Goal: Task Accomplishment & Management: Use online tool/utility

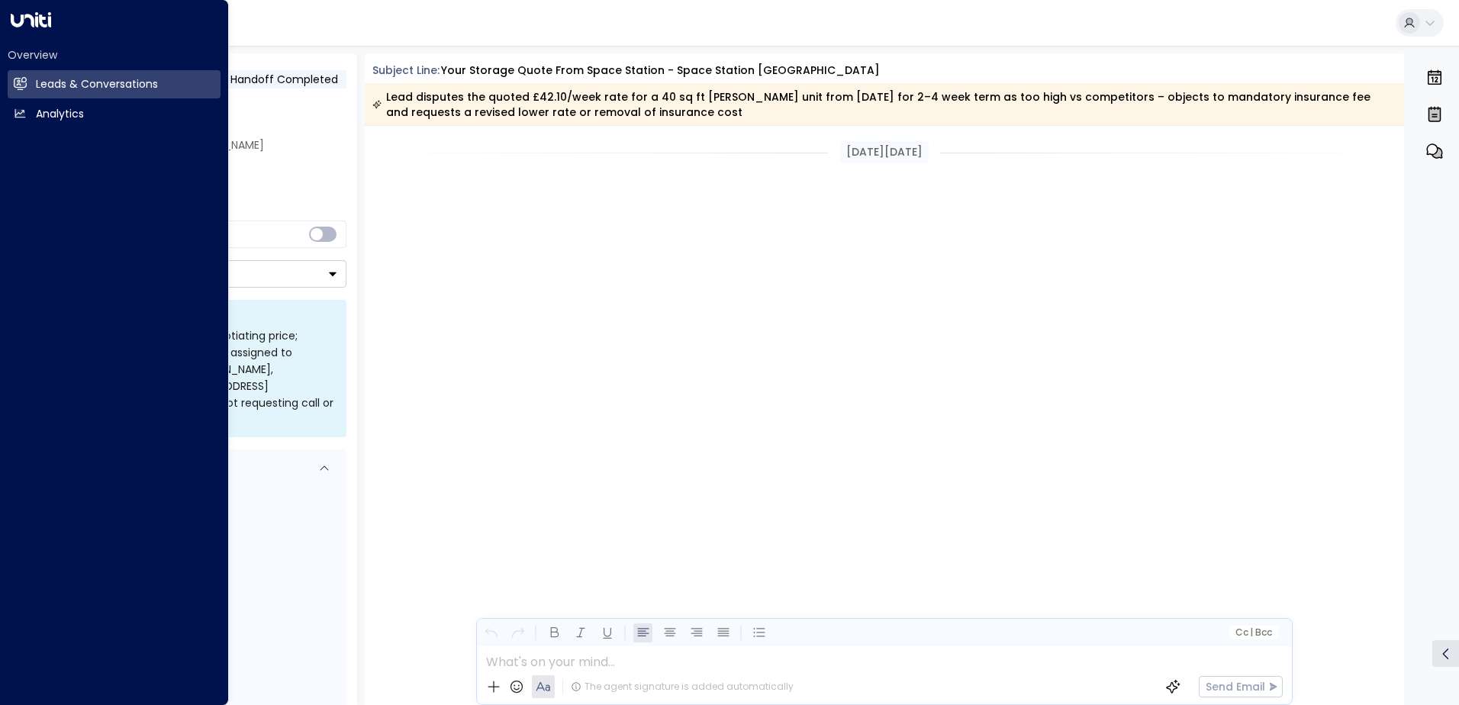
scroll to position [2727, 0]
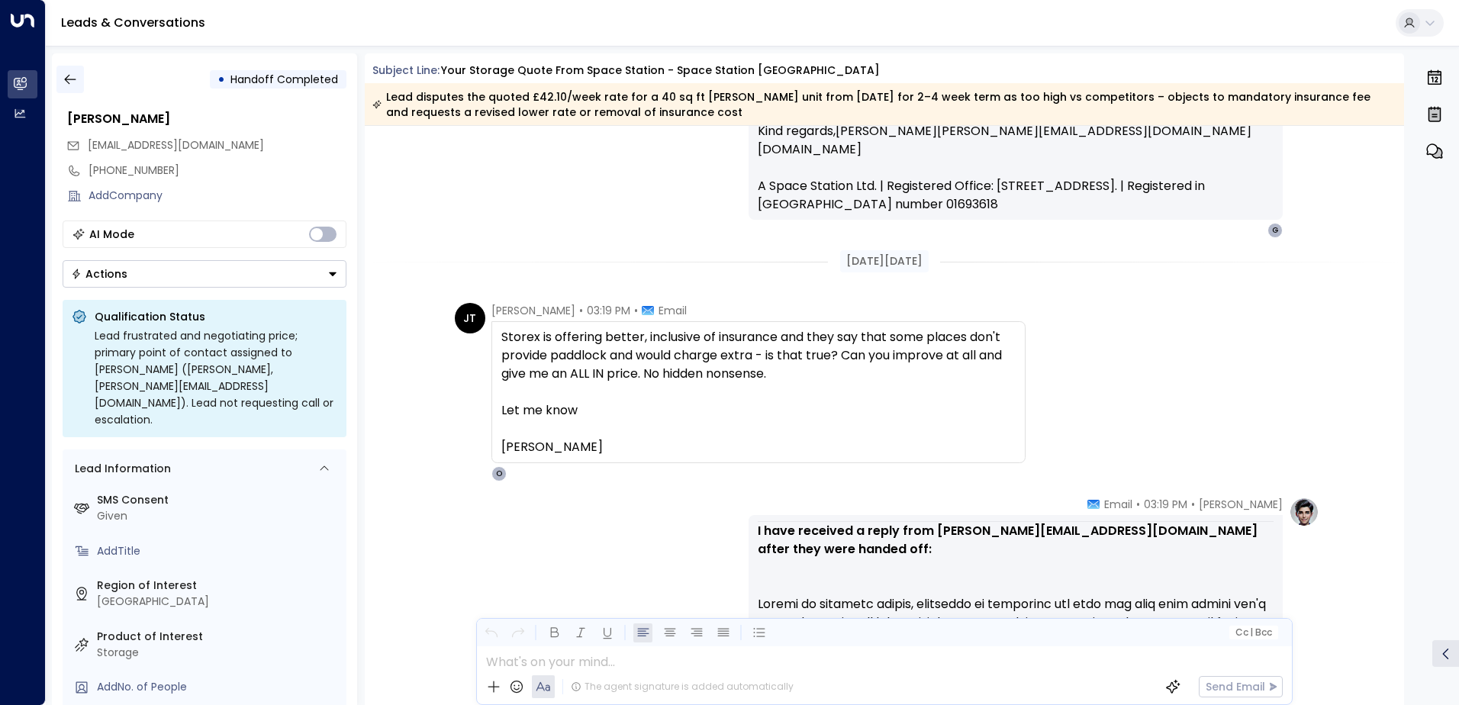
click at [69, 80] on icon "button" at bounding box center [70, 79] width 15 height 15
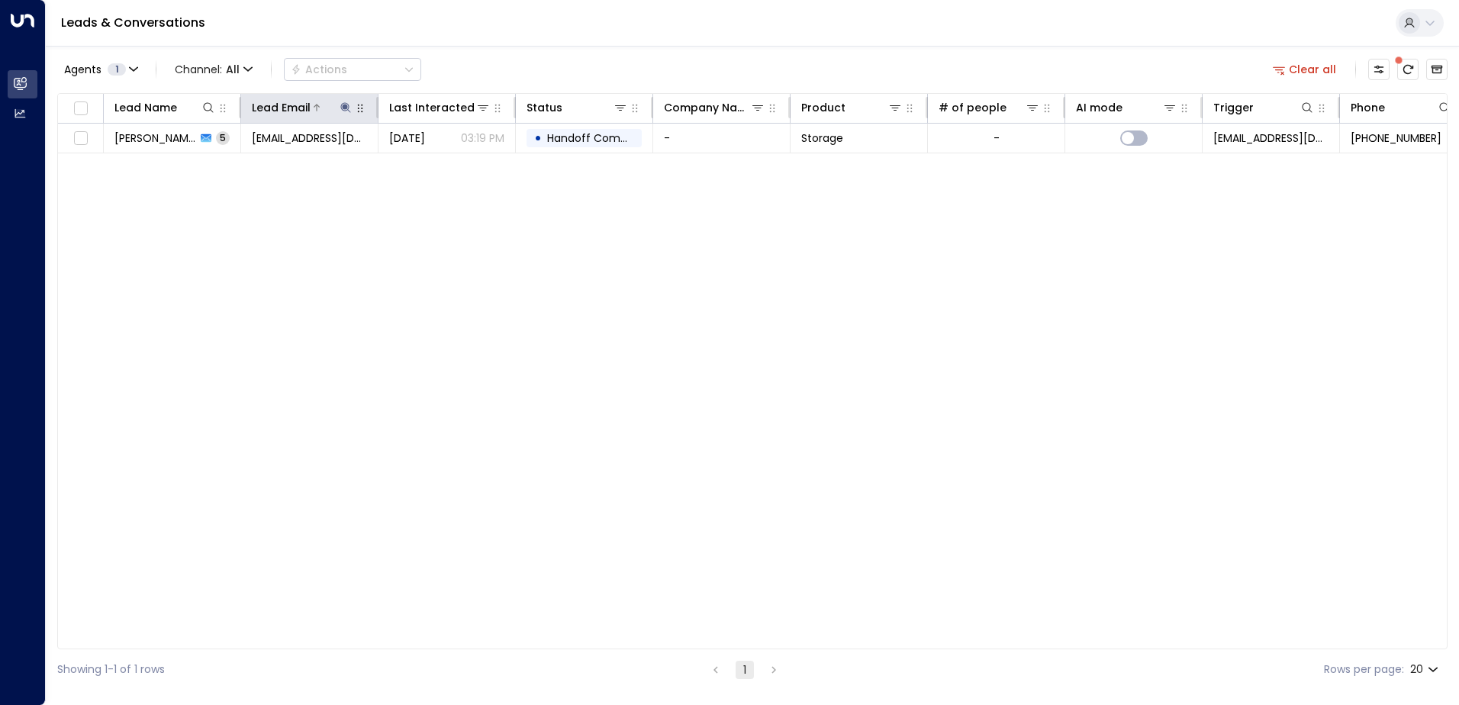
click at [345, 114] on div "Lead Email" at bounding box center [302, 107] width 101 height 18
drag, startPoint x: 346, startPoint y: 108, endPoint x: 357, endPoint y: 108, distance: 11.4
click at [349, 108] on icon at bounding box center [346, 107] width 12 height 12
click at [442, 164] on icon "button" at bounding box center [441, 163] width 12 height 12
click at [272, 162] on input "text" at bounding box center [345, 163] width 211 height 28
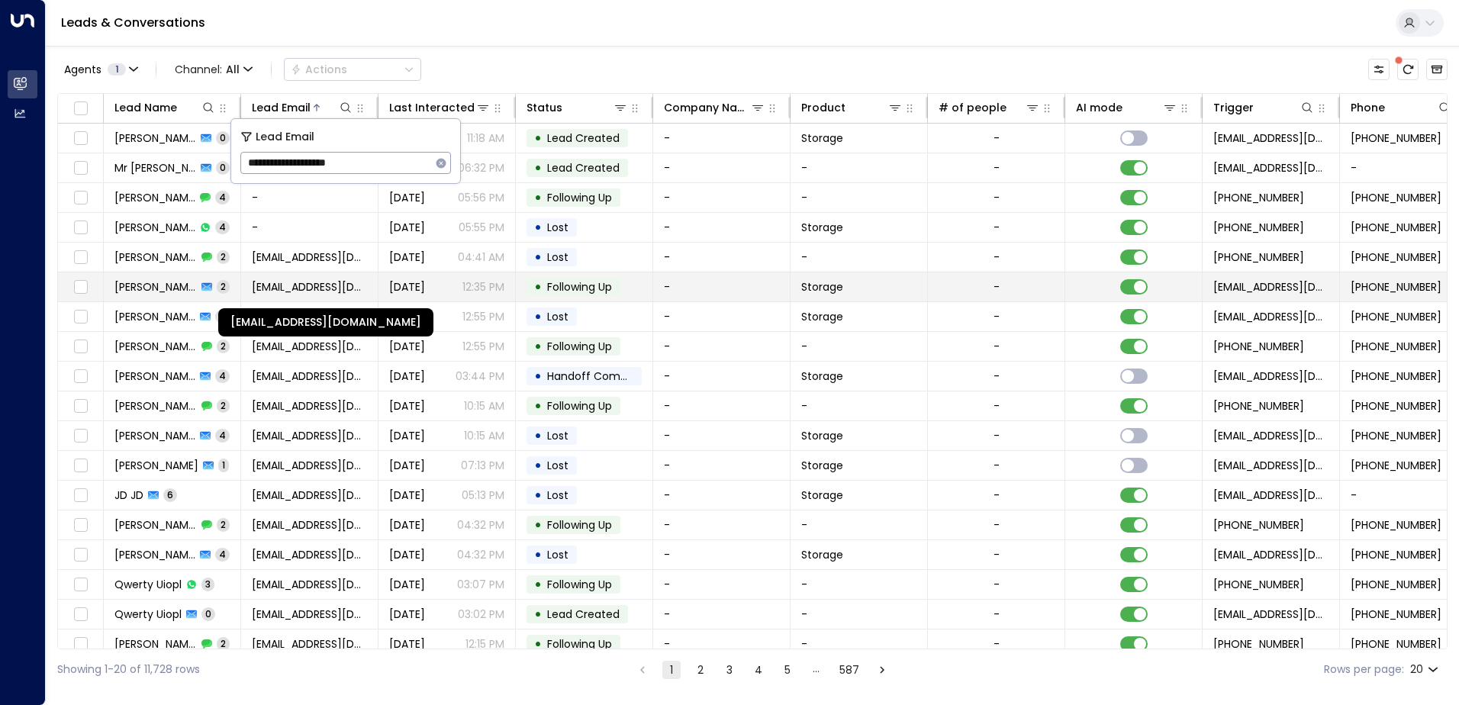
type input "**********"
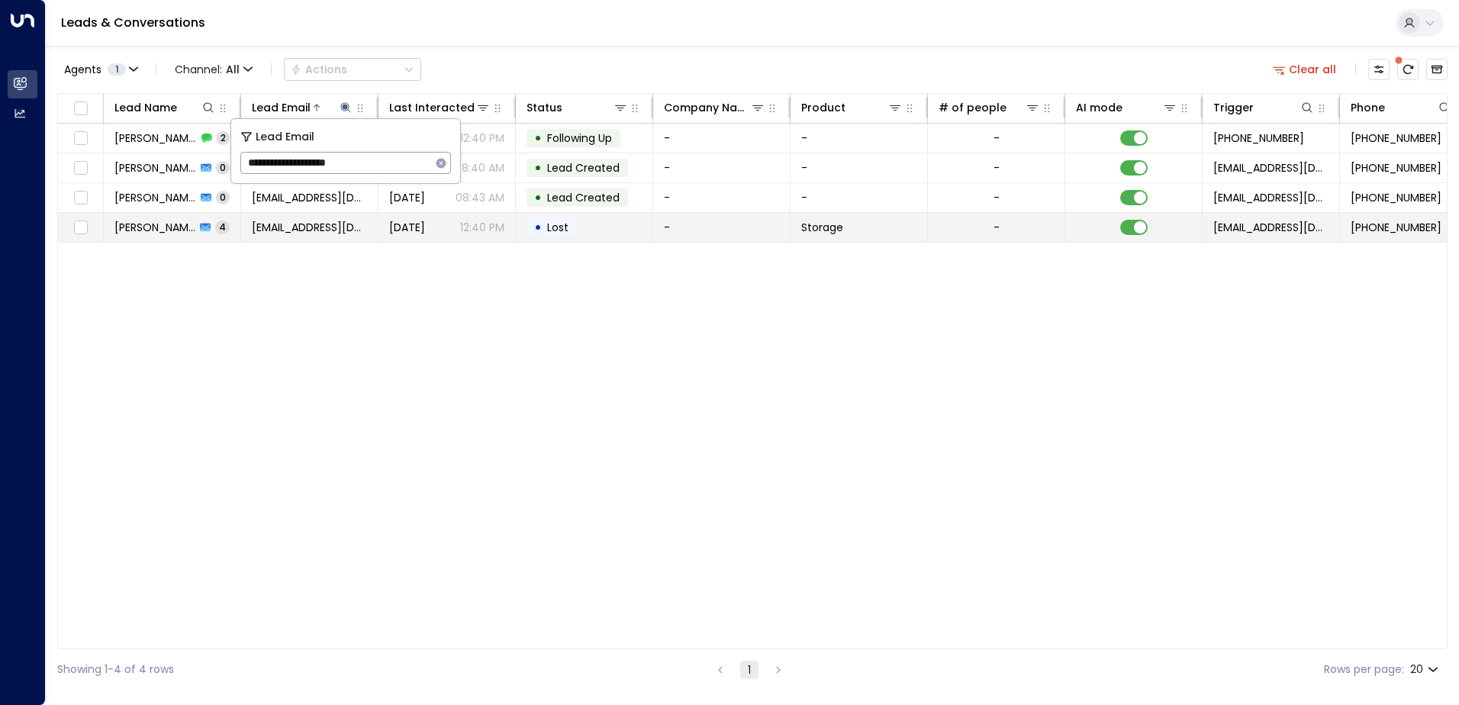
click at [694, 229] on td "-" at bounding box center [721, 227] width 137 height 29
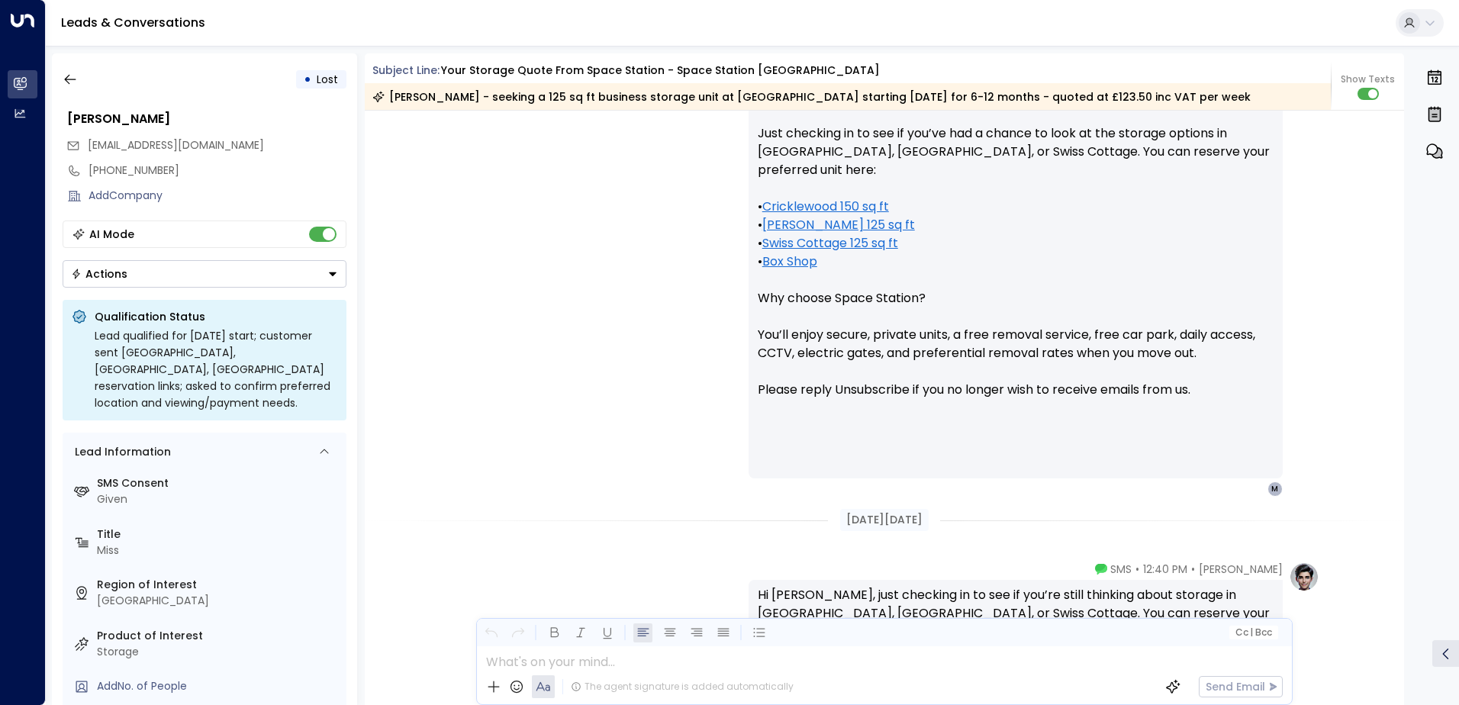
scroll to position [1226, 0]
